Goal: Navigation & Orientation: Understand site structure

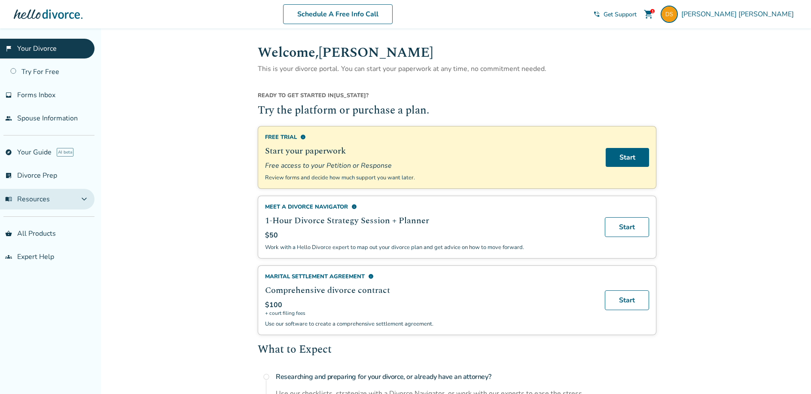
click at [83, 196] on button "menu_book Resources expand_more" at bounding box center [47, 199] width 95 height 21
click at [83, 196] on button "menu_book Resources expand_less" at bounding box center [47, 199] width 95 height 21
click at [63, 79] on link "Try For Free" at bounding box center [47, 72] width 95 height 20
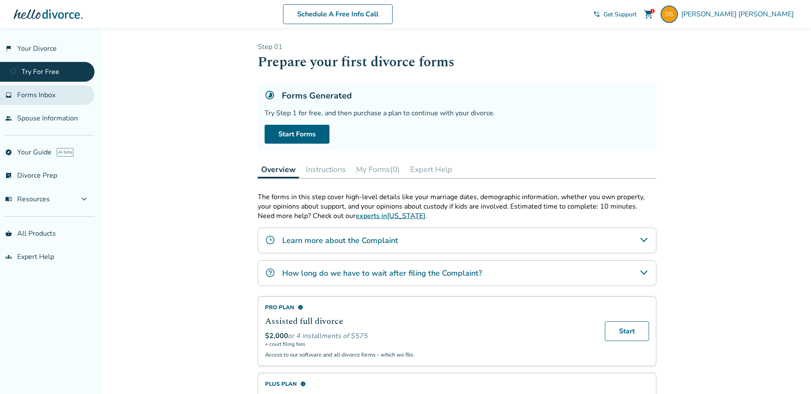
click at [58, 97] on link "inbox Forms Inbox" at bounding box center [47, 95] width 95 height 20
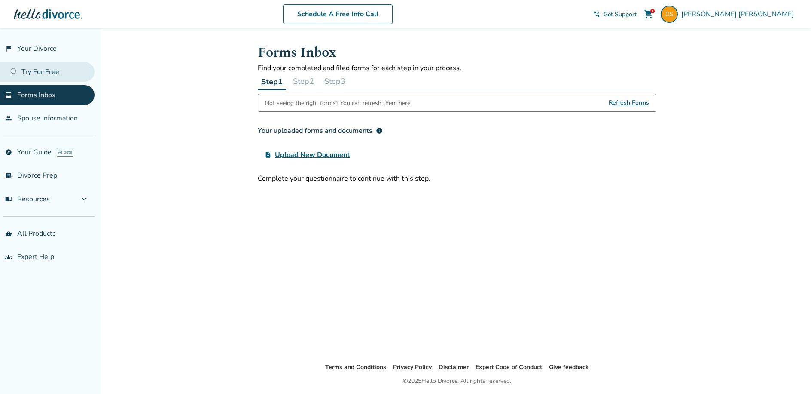
click at [46, 69] on link "Try For Free" at bounding box center [47, 72] width 95 height 20
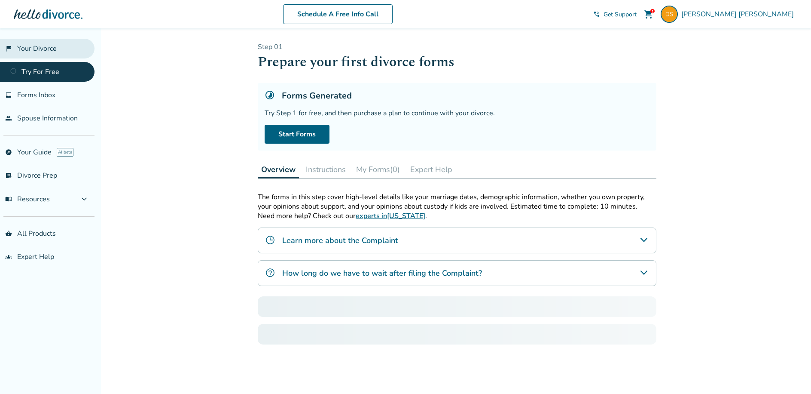
click at [45, 51] on link "flag_2 Your Divorce" at bounding box center [47, 49] width 95 height 20
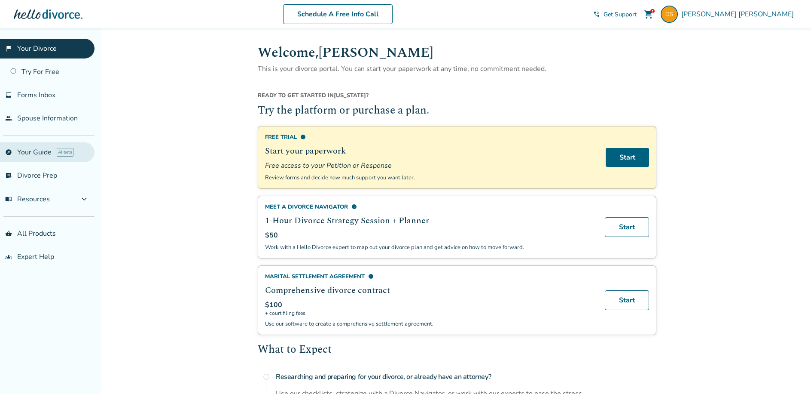
click at [45, 151] on link "explore Your Guide AI beta" at bounding box center [47, 152] width 95 height 20
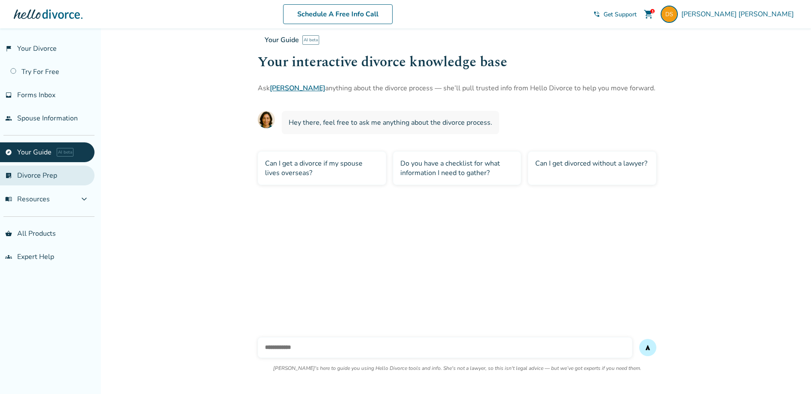
click at [47, 175] on link "list_alt_check Divorce Prep" at bounding box center [47, 175] width 95 height 20
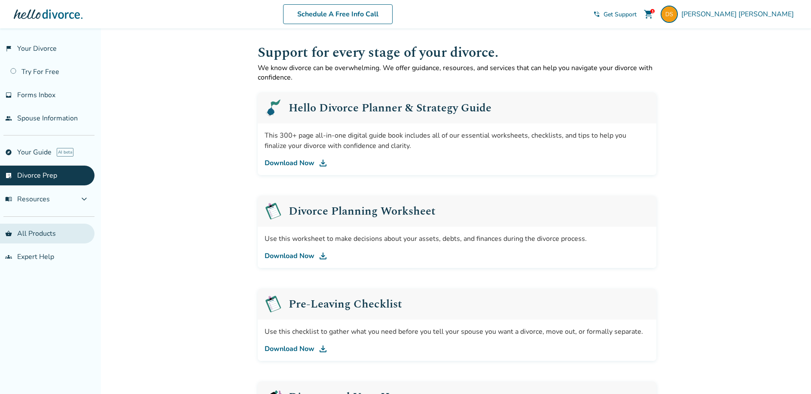
click at [47, 234] on link "shopping_basket All Products" at bounding box center [47, 233] width 95 height 20
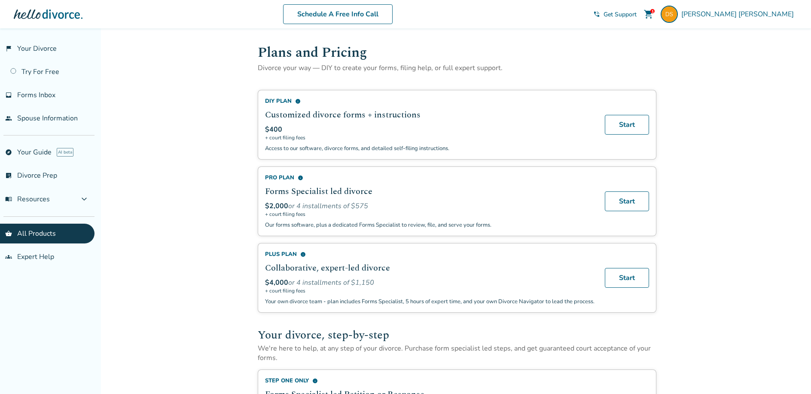
click at [600, 15] on span "phone_in_talk" at bounding box center [596, 14] width 7 height 7
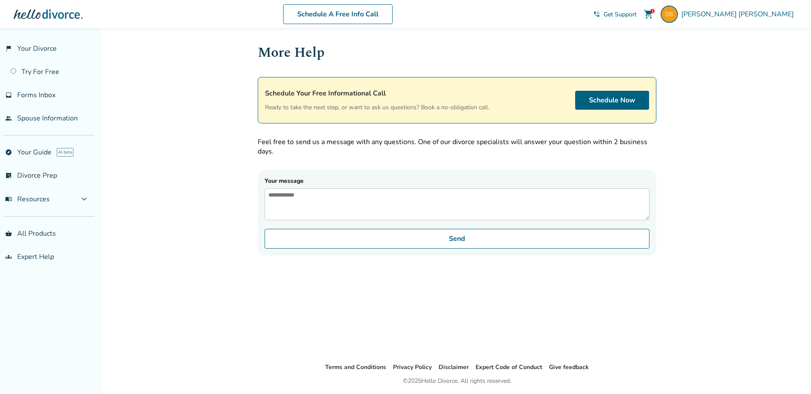
click at [637, 14] on span "Get Support" at bounding box center [620, 14] width 33 height 8
click at [380, 18] on link "Schedule A Free Info Call" at bounding box center [338, 14] width 110 height 20
click at [29, 251] on link "groups Expert Help" at bounding box center [47, 257] width 95 height 20
